Goal: Information Seeking & Learning: Understand process/instructions

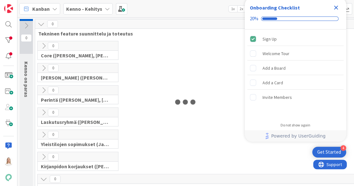
click at [335, 8] on icon "Close Checklist" at bounding box center [336, 8] width 8 height 8
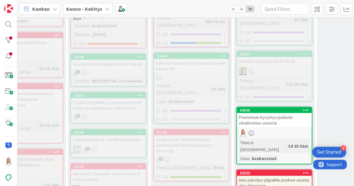
scroll to position [471, 106]
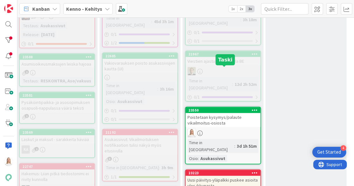
click at [218, 108] on div "23550" at bounding box center [224, 110] width 72 height 4
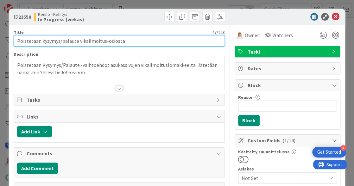
drag, startPoint x: 18, startPoint y: 41, endPoint x: 126, endPoint y: 42, distance: 107.8
click at [126, 42] on input "Poistetaan kysymys/palaute vikailmoitus-osiosta" at bounding box center [119, 40] width 211 height 11
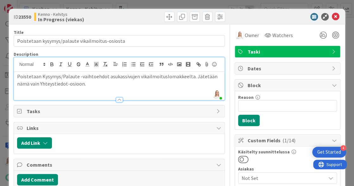
click at [17, 65] on div "[PERSON_NAME] just joined Poistetaan Kysymys/Palaute -vaihtoehdot asukassivujen…" at bounding box center [119, 78] width 210 height 43
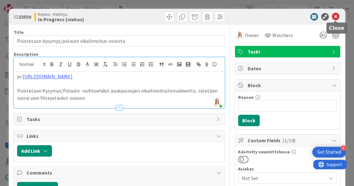
click at [334, 17] on icon at bounding box center [335, 17] width 8 height 8
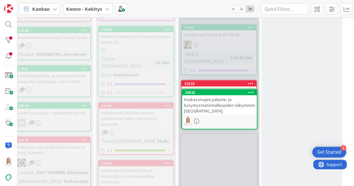
scroll to position [495, 110]
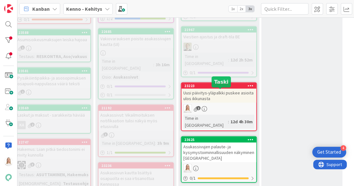
click at [212, 137] on div "23625" at bounding box center [220, 139] width 72 height 4
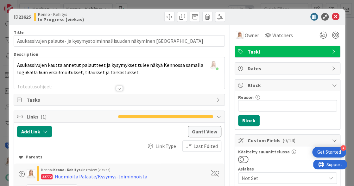
click at [116, 86] on div at bounding box center [119, 88] width 7 height 5
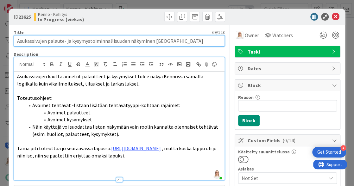
click at [179, 40] on input "Asukassivujen palaute- ja kysymystoiminnallisuuden näkyminen [GEOGRAPHIC_DATA]" at bounding box center [119, 40] width 211 height 11
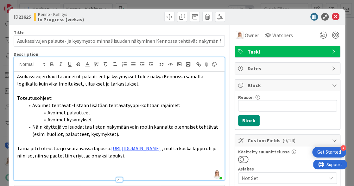
click at [166, 96] on p "Toteutusohjeet:" at bounding box center [119, 97] width 204 height 7
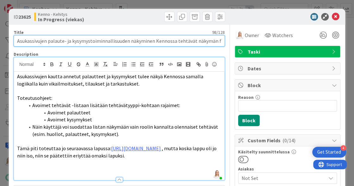
drag, startPoint x: 175, startPoint y: 41, endPoint x: 231, endPoint y: 41, distance: 56.9
type input "Asukassivujen palaute- ja kysymystoiminnallisuuden näkyminen [GEOGRAPHIC_DATA]"
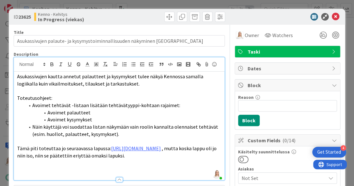
drag, startPoint x: 195, startPoint y: 50, endPoint x: 179, endPoint y: 75, distance: 29.5
click at [179, 75] on span "Asukassivujen kautta annetut palautteet ja kysymykset tulee näkyä Kennossa sama…" at bounding box center [110, 80] width 187 height 14
click at [199, 78] on span "Asukassivujen kautta annetut palautteet ja kysymykset tulee näkyä Kennossa teht…" at bounding box center [111, 80] width 189 height 14
click at [182, 96] on p "Toteutusohjeet:" at bounding box center [119, 97] width 204 height 7
